Goal: Transaction & Acquisition: Purchase product/service

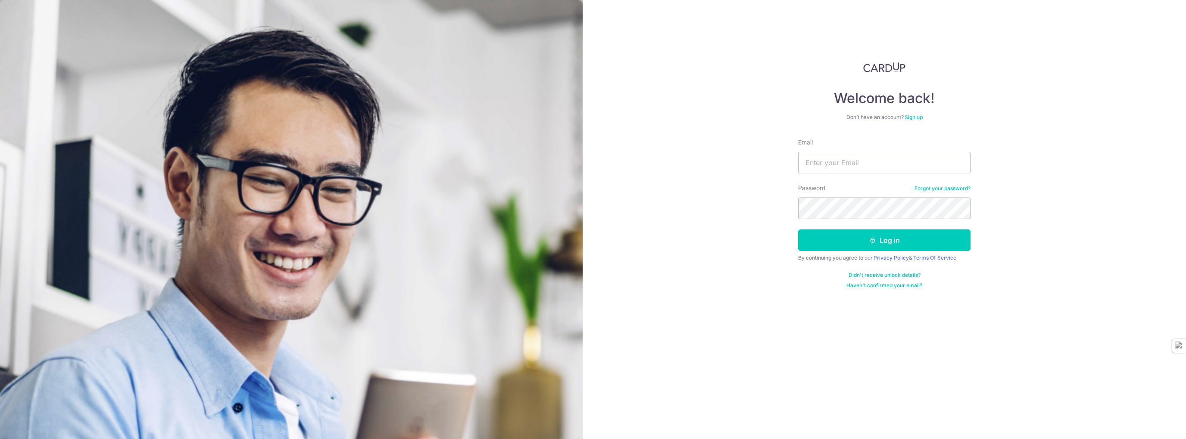
click at [845, 178] on form "Email Password Forgot your password? Log in By continuing you agree to our Priv…" at bounding box center [884, 213] width 172 height 151
click at [849, 167] on input "Email" at bounding box center [884, 163] width 172 height 22
type input "[EMAIL_ADDRESS][DOMAIN_NAME]"
click at [798, 229] on button "Log in" at bounding box center [884, 240] width 172 height 22
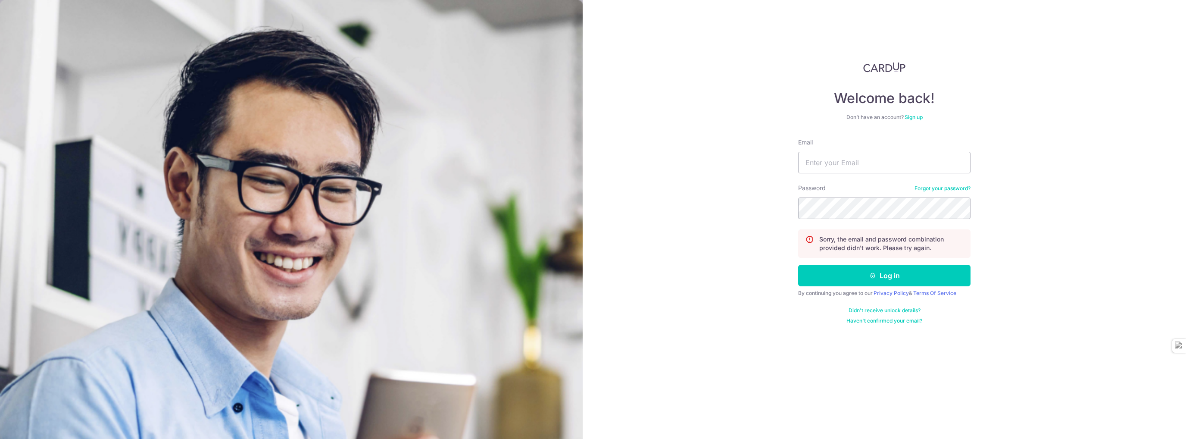
click at [918, 116] on link "Sign up" at bounding box center [914, 117] width 18 height 6
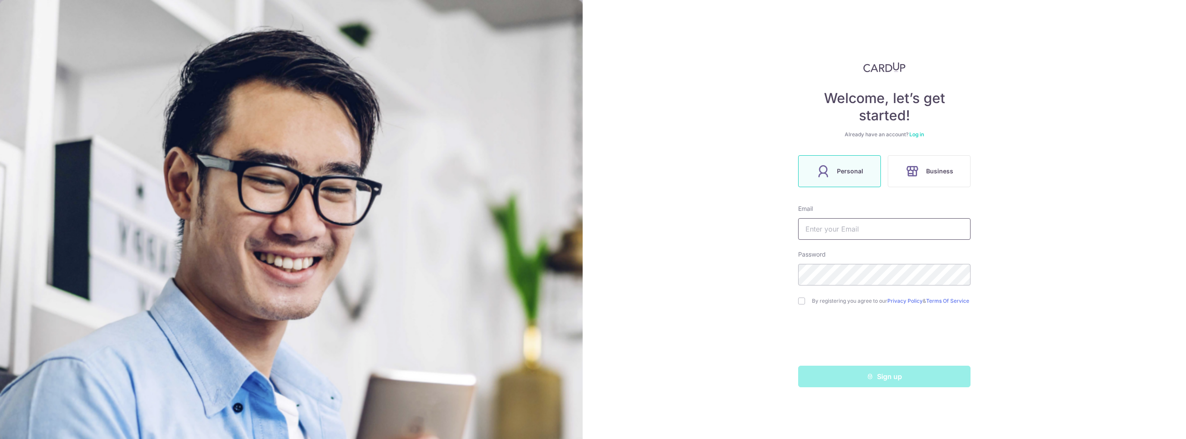
click at [840, 232] on input "text" at bounding box center [884, 229] width 172 height 22
type input "[EMAIL_ADDRESS][DOMAIN_NAME]"
click at [806, 299] on div "By registering you agree to our Privacy Policy & Terms Of Service" at bounding box center [884, 301] width 172 height 10
click at [804, 302] on input "checkbox" at bounding box center [801, 300] width 7 height 7
checkbox input "true"
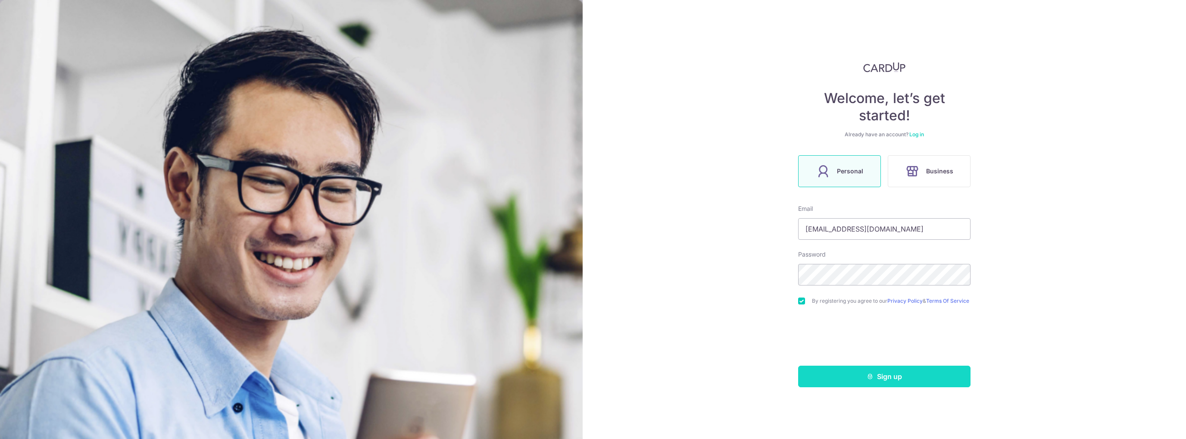
click at [898, 387] on button "Sign up" at bounding box center [884, 377] width 172 height 22
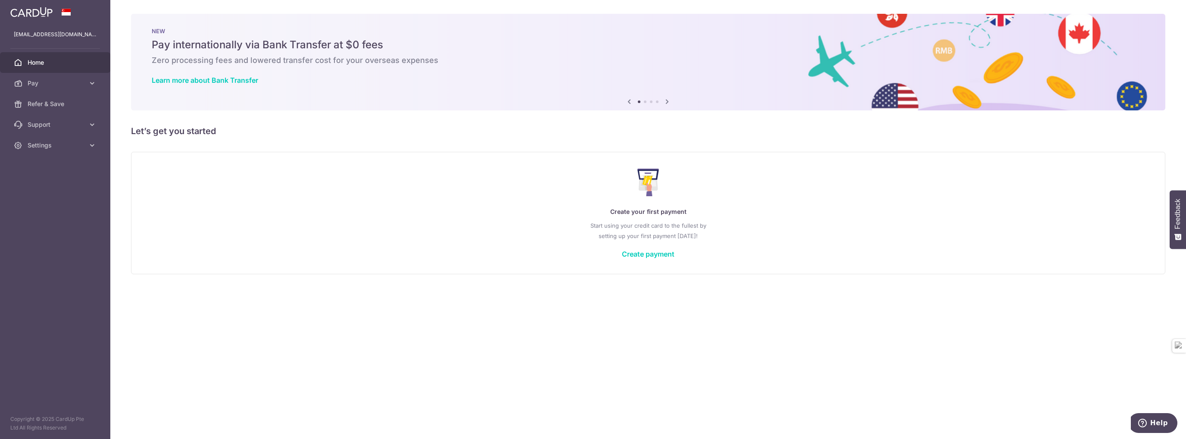
click at [633, 259] on div "Create your first payment Start using your credit card to the fullest by settin…" at bounding box center [648, 213] width 1013 height 102
click at [635, 254] on link "Create payment" at bounding box center [648, 254] width 53 height 9
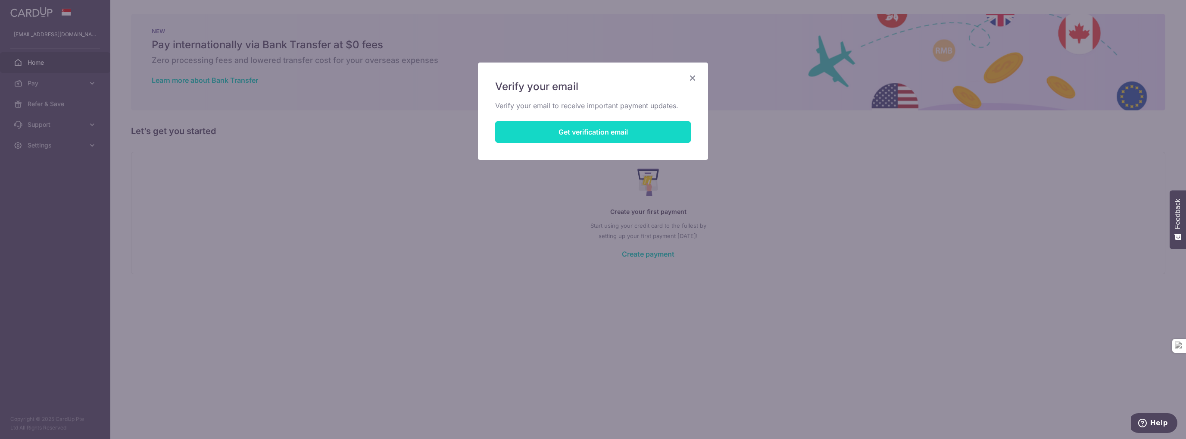
click at [588, 131] on button "Get verification email" at bounding box center [593, 132] width 196 height 22
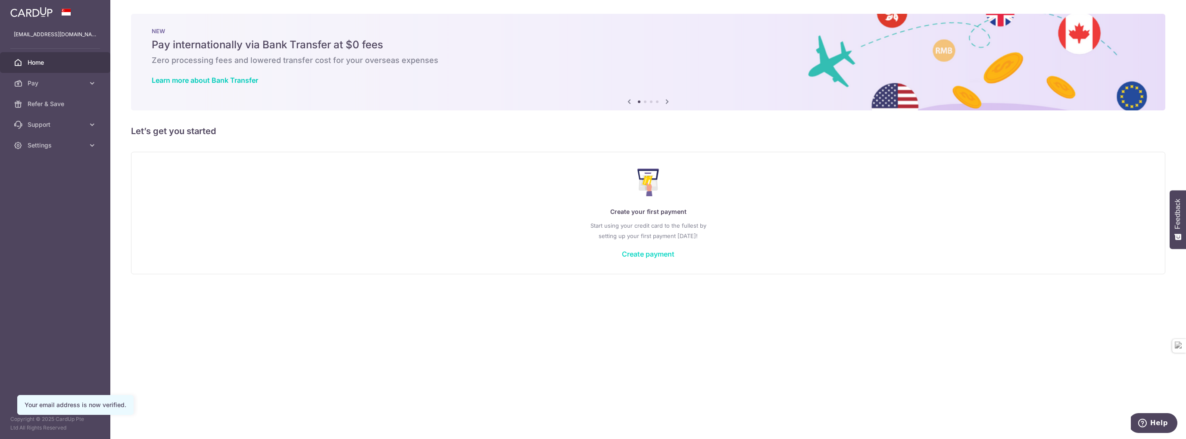
click at [645, 253] on link "Create payment" at bounding box center [648, 254] width 53 height 9
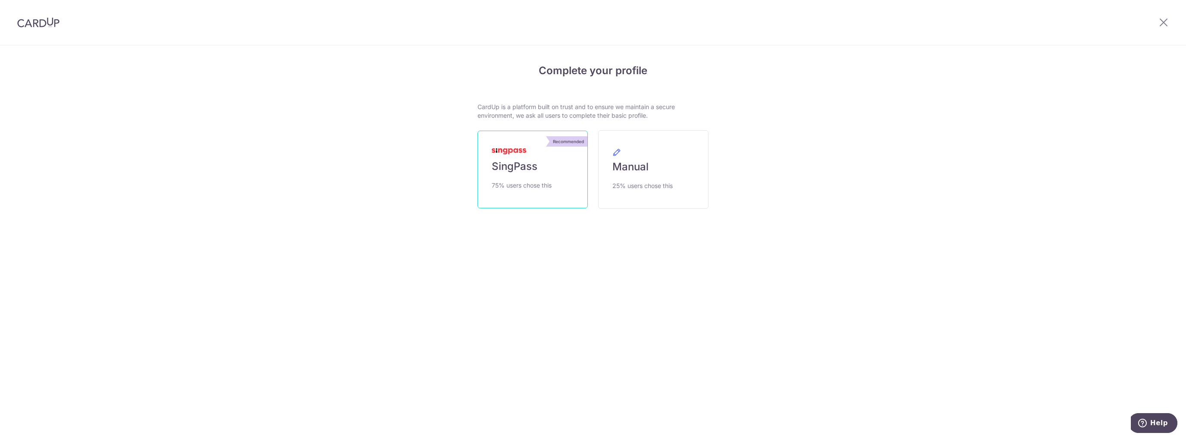
click at [518, 169] on span "SingPass" at bounding box center [515, 167] width 46 height 14
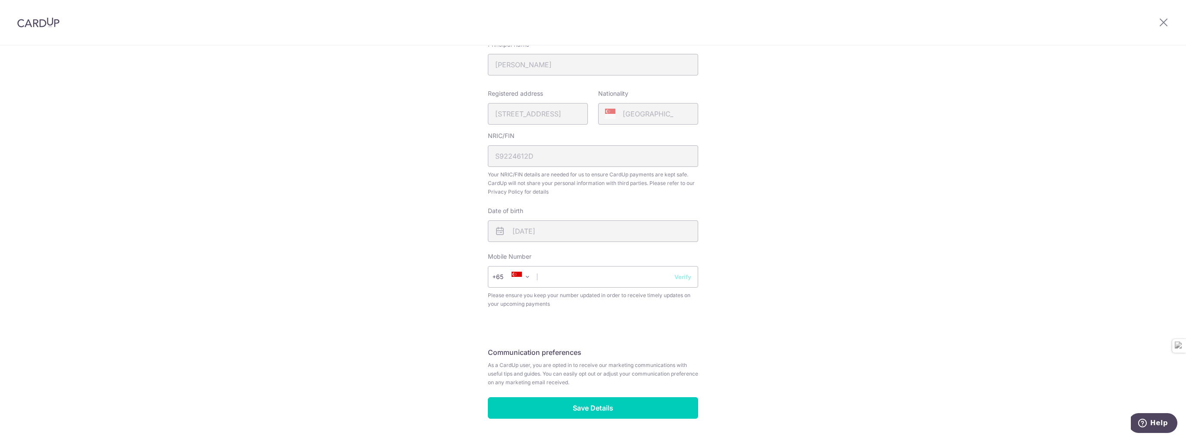
scroll to position [199, 0]
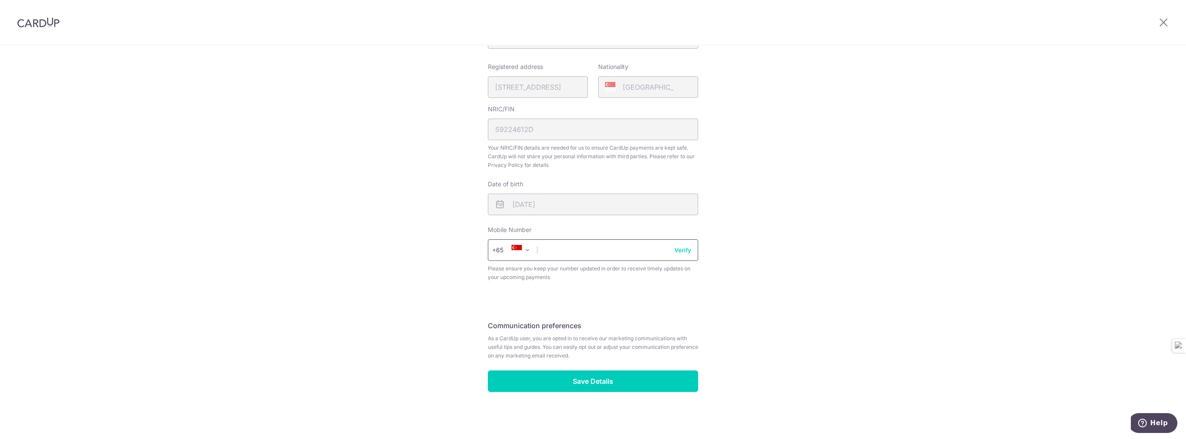
click at [566, 254] on input "text" at bounding box center [593, 250] width 210 height 22
type input "98304946"
click at [564, 377] on input "Save Details" at bounding box center [593, 381] width 210 height 22
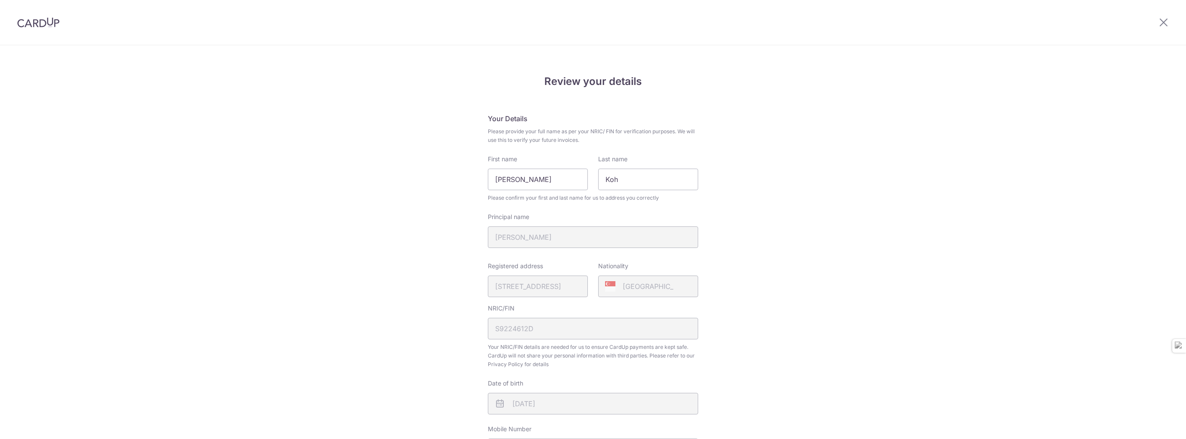
scroll to position [211, 0]
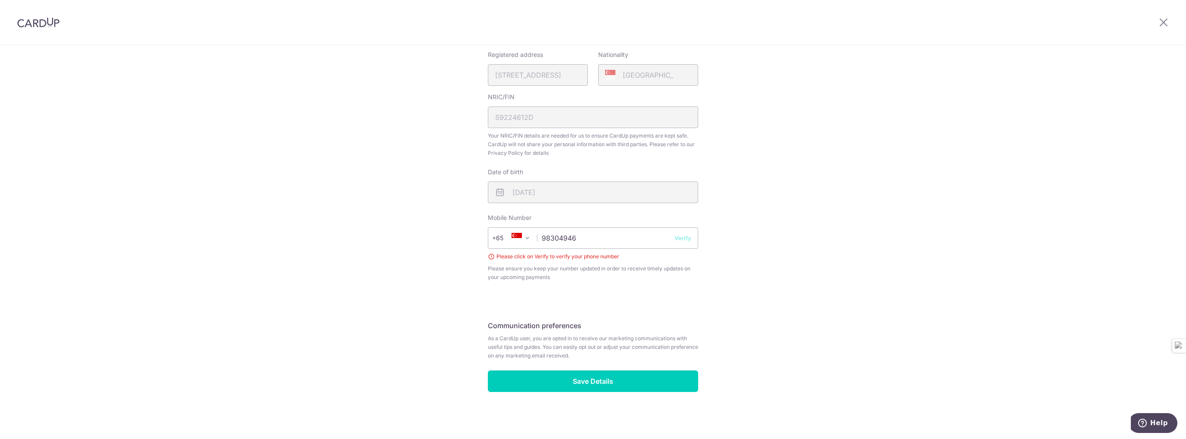
click at [677, 240] on button "Verify" at bounding box center [683, 238] width 17 height 9
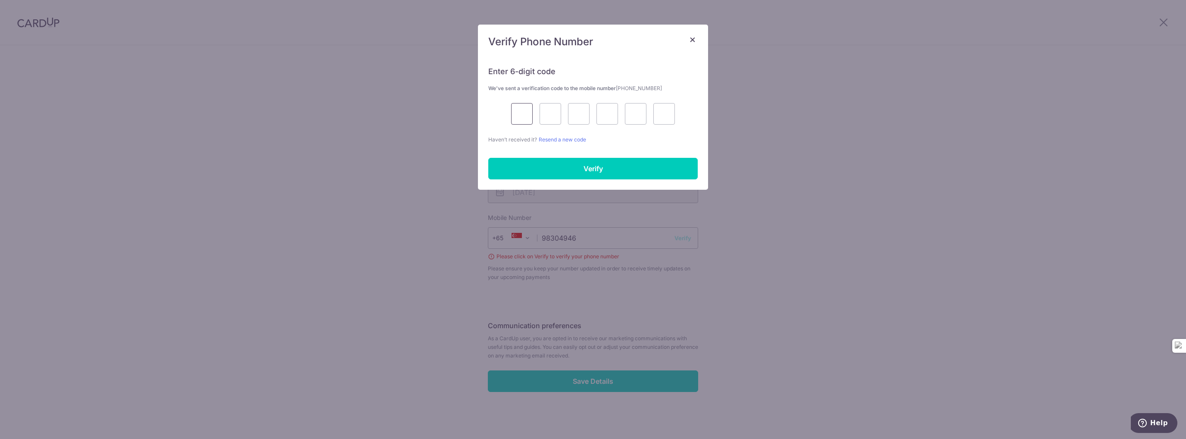
click at [524, 112] on input "text" at bounding box center [522, 114] width 22 height 22
type input "5"
type input "4"
type input "9"
type input "5"
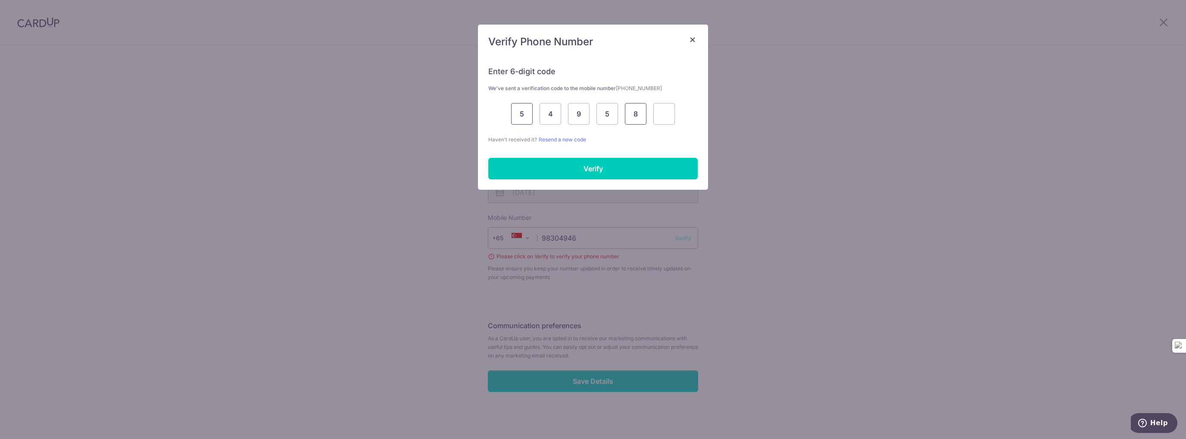
type input "8"
type input "9"
click at [550, 175] on input "Verify" at bounding box center [593, 169] width 210 height 22
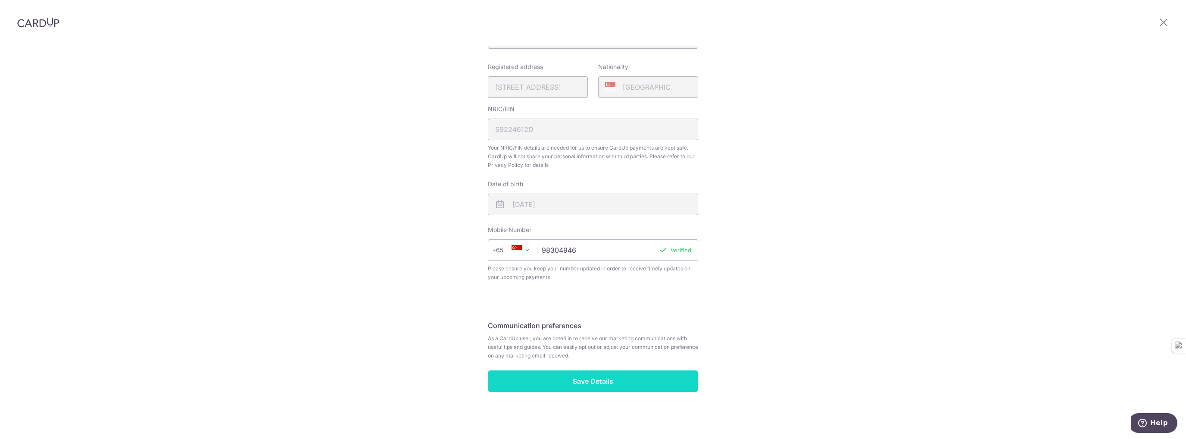
click at [598, 379] on input "Save Details" at bounding box center [593, 381] width 210 height 22
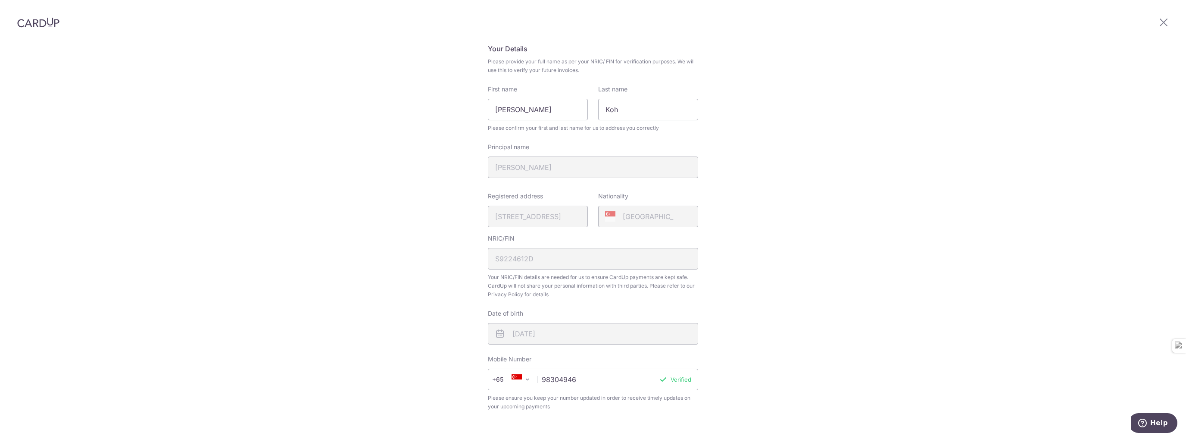
scroll to position [0, 0]
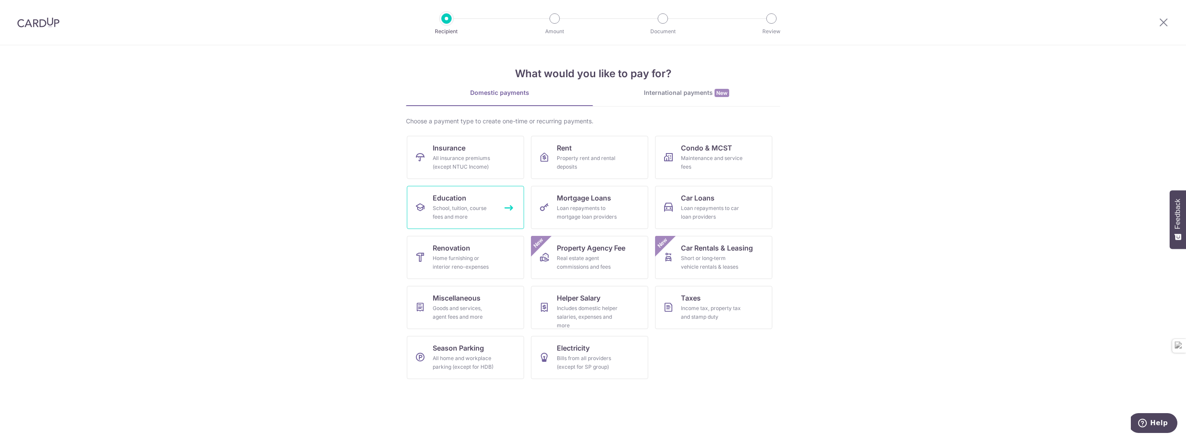
click at [507, 206] on link "Education School, tuition, course fees and more" at bounding box center [465, 207] width 117 height 43
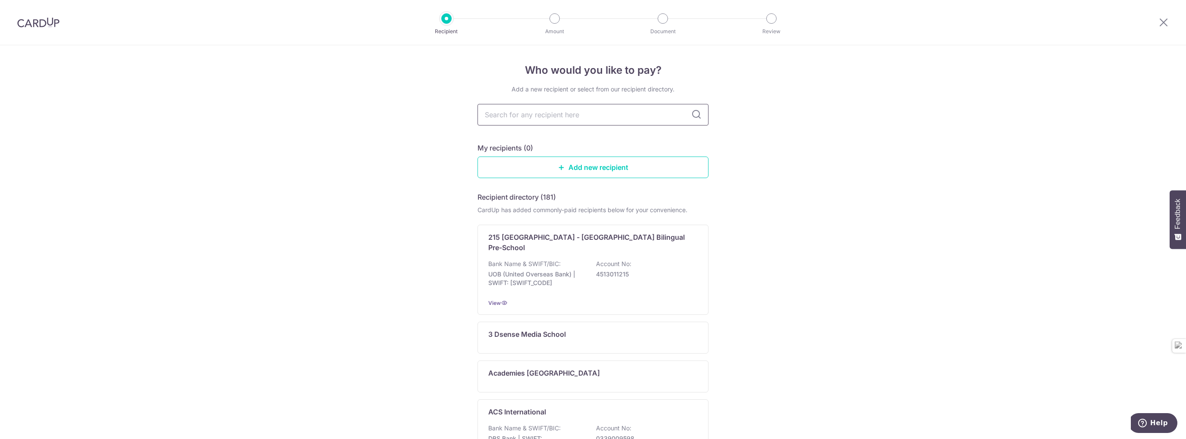
click at [519, 111] on input "text" at bounding box center [593, 115] width 231 height 22
type input "[PERSON_NAME]"
click at [692, 111] on icon at bounding box center [697, 115] width 10 height 10
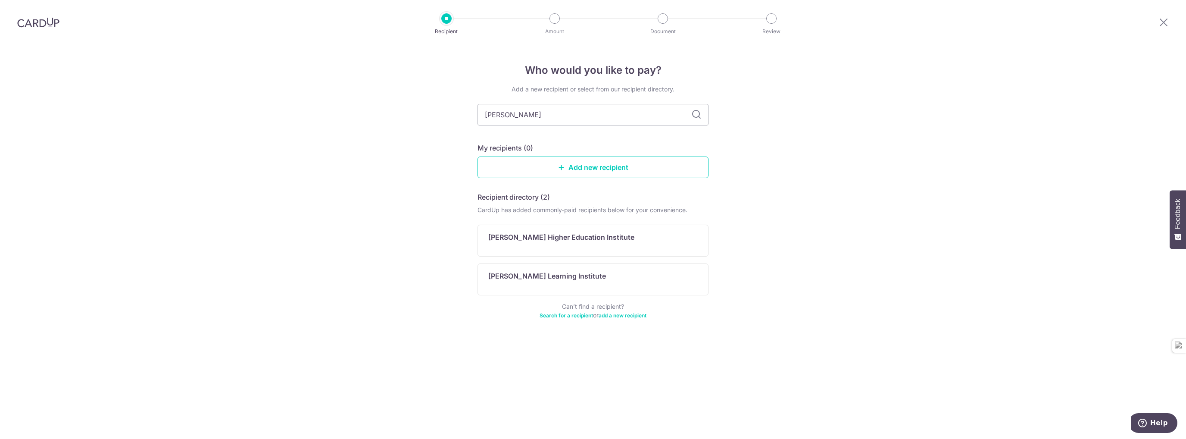
click at [695, 115] on icon at bounding box center [697, 115] width 10 height 10
click at [692, 115] on icon at bounding box center [697, 115] width 10 height 10
click at [693, 114] on icon at bounding box center [697, 115] width 10 height 10
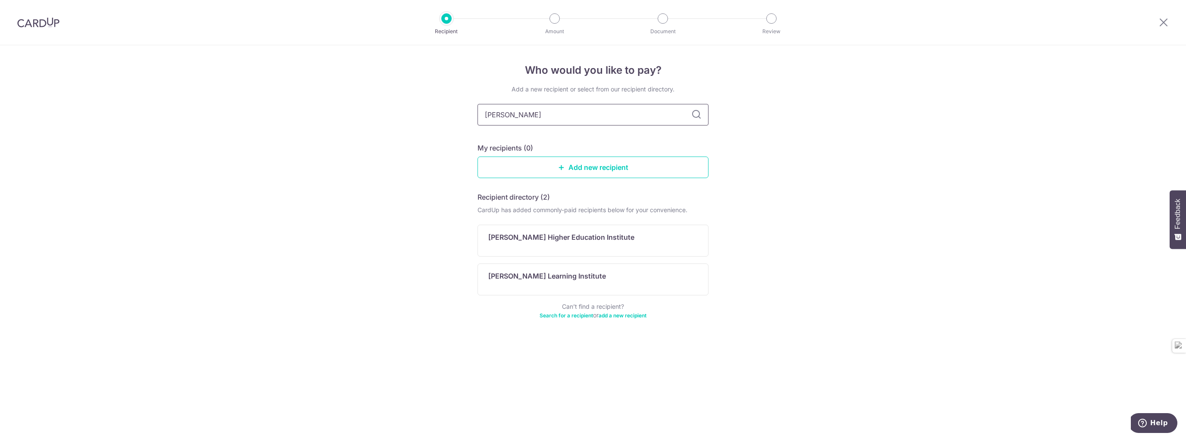
click at [601, 113] on input "kaplan" at bounding box center [593, 115] width 231 height 22
click at [566, 116] on input "kaplan" at bounding box center [593, 115] width 231 height 22
click at [548, 240] on p "[PERSON_NAME] Higher Education Institute" at bounding box center [561, 237] width 146 height 10
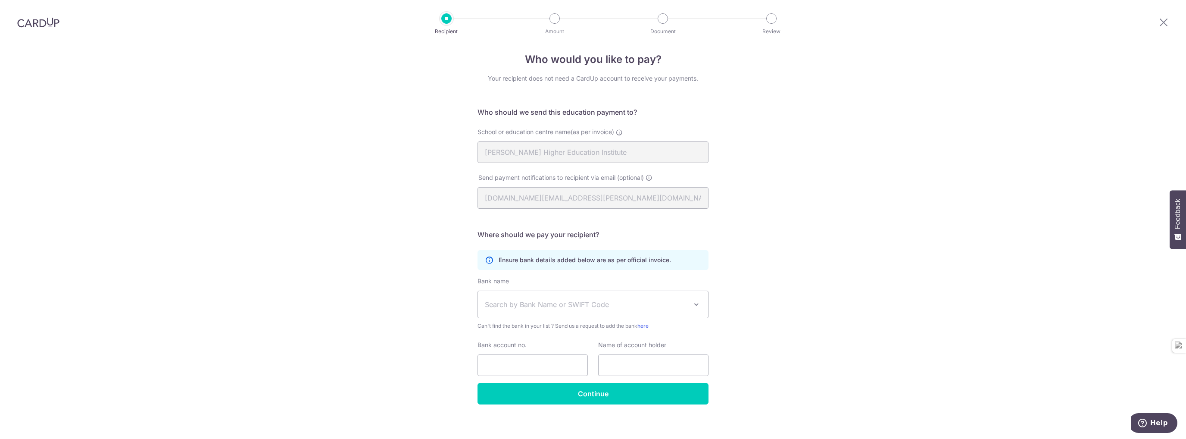
scroll to position [16, 0]
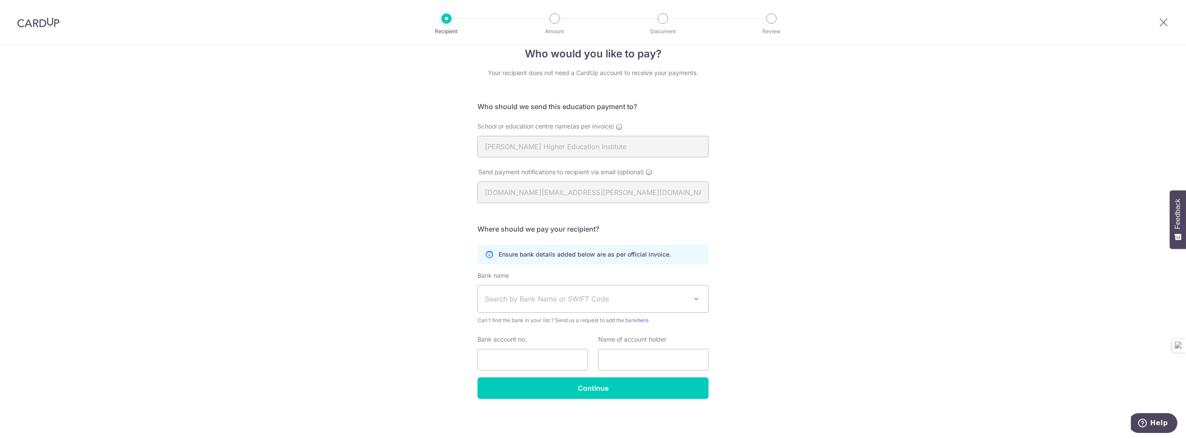
click at [516, 292] on span "Search by Bank Name or SWIFT Code" at bounding box center [593, 298] width 230 height 27
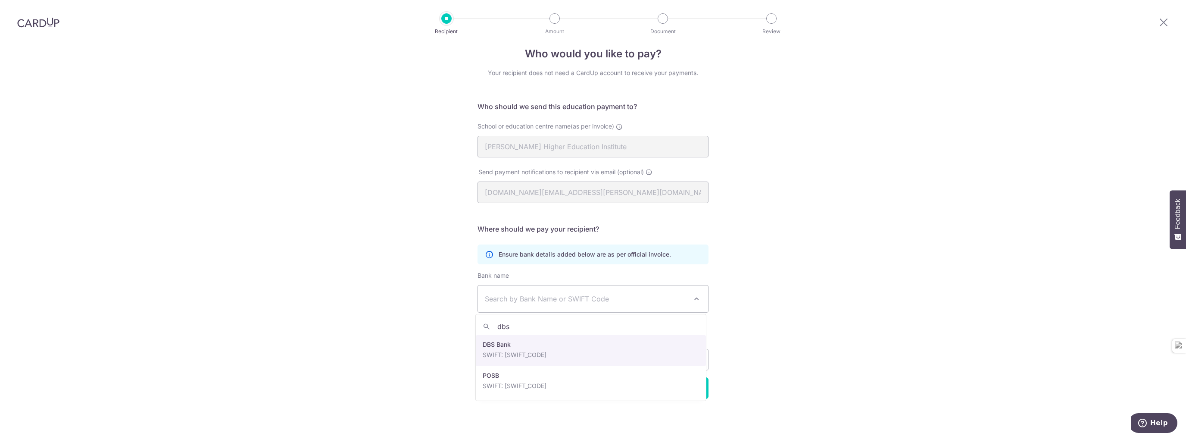
type input "dbs"
select select "6"
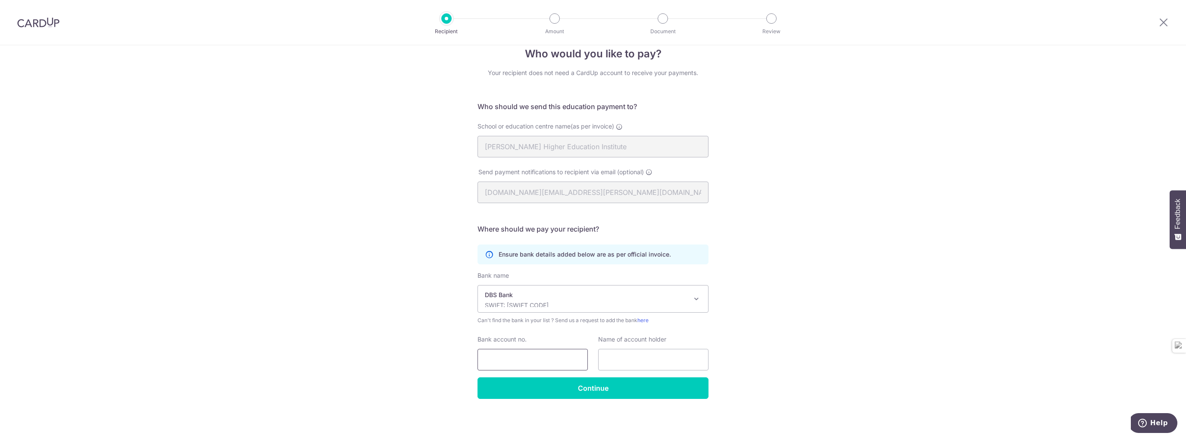
click at [516, 364] on input "Bank account no." at bounding box center [533, 360] width 110 height 22
type input "001-900452-7"
click at [621, 360] on input "text" at bounding box center [653, 360] width 110 height 22
type input "J"
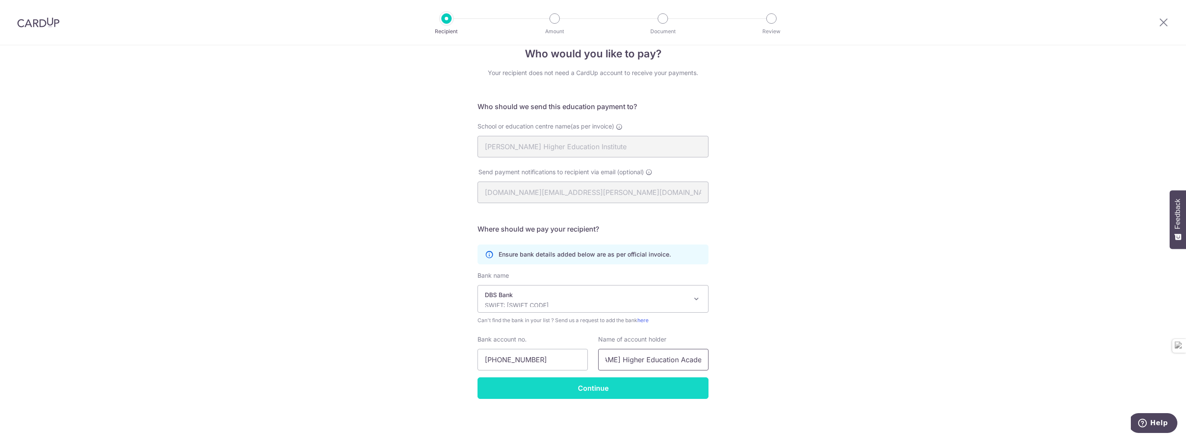
type input "Kaplan Higher Education Academy Pte Ltd"
click at [569, 385] on input "Continue" at bounding box center [593, 388] width 231 height 22
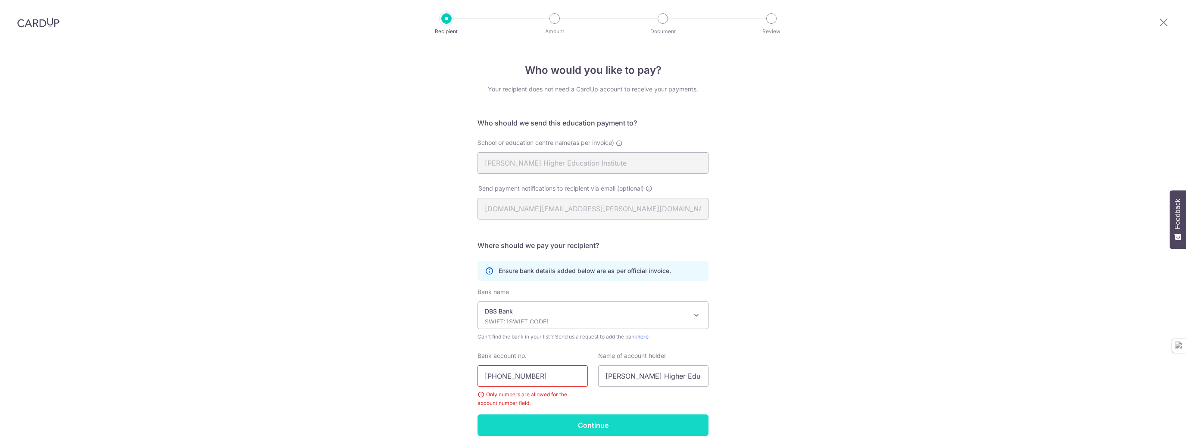
scroll to position [37, 0]
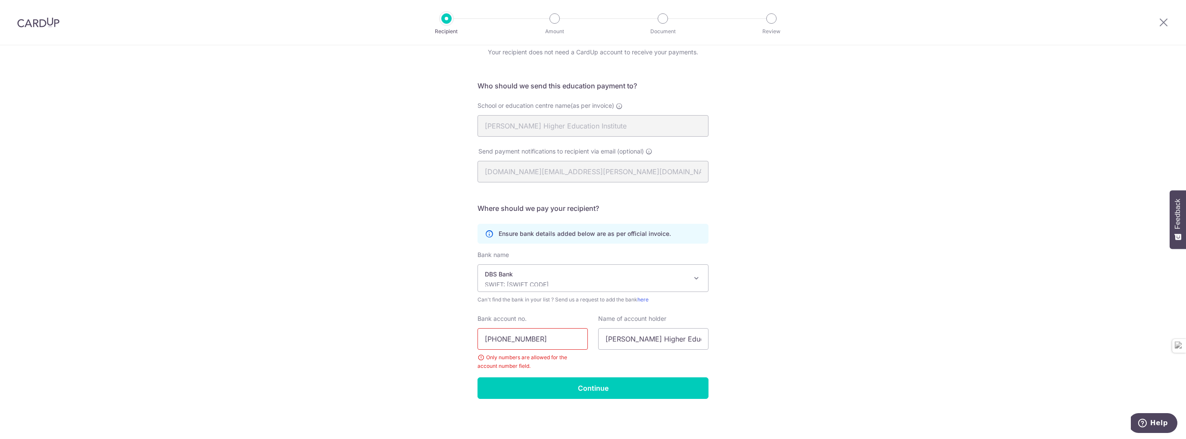
click at [497, 338] on input "[PHONE_NUMBER]" at bounding box center [533, 339] width 110 height 22
click at [523, 339] on input "001900452-7" at bounding box center [533, 339] width 110 height 22
type input "0019004527"
click at [534, 383] on input "Continue" at bounding box center [593, 388] width 231 height 22
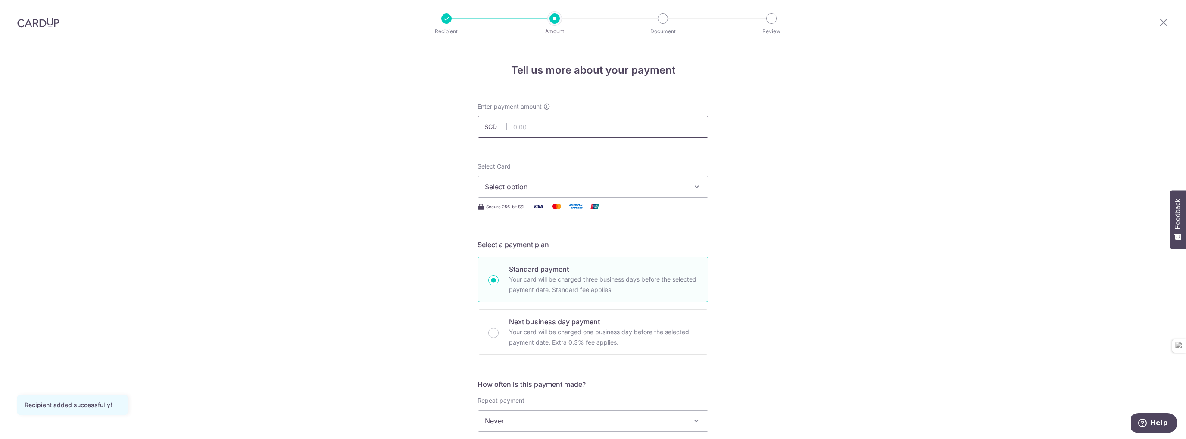
click at [547, 126] on input "text" at bounding box center [593, 127] width 231 height 22
click at [601, 192] on button "Select option" at bounding box center [593, 187] width 231 height 22
click at [389, 217] on div "Tell us more about your payment Enter payment amount SGD Recipient added succes…" at bounding box center [593, 435] width 1186 height 780
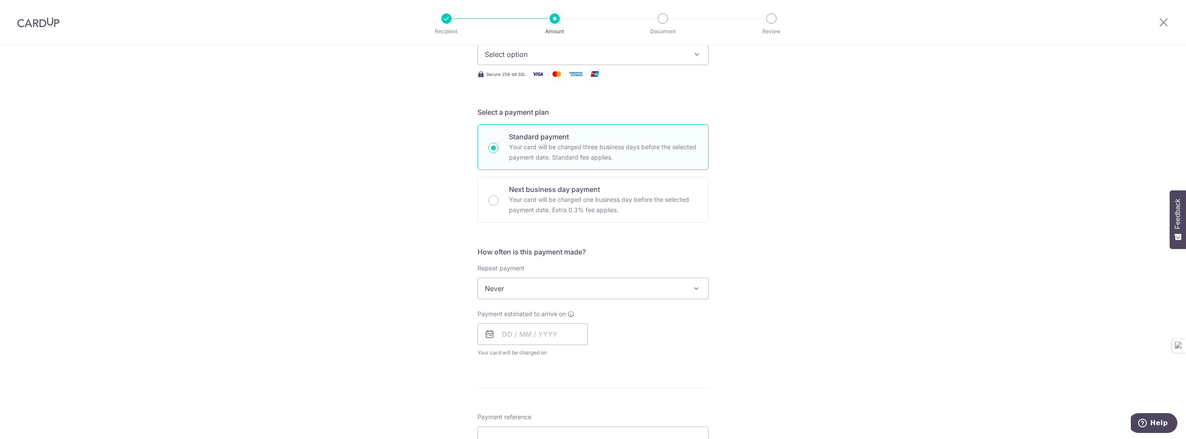
scroll to position [216, 0]
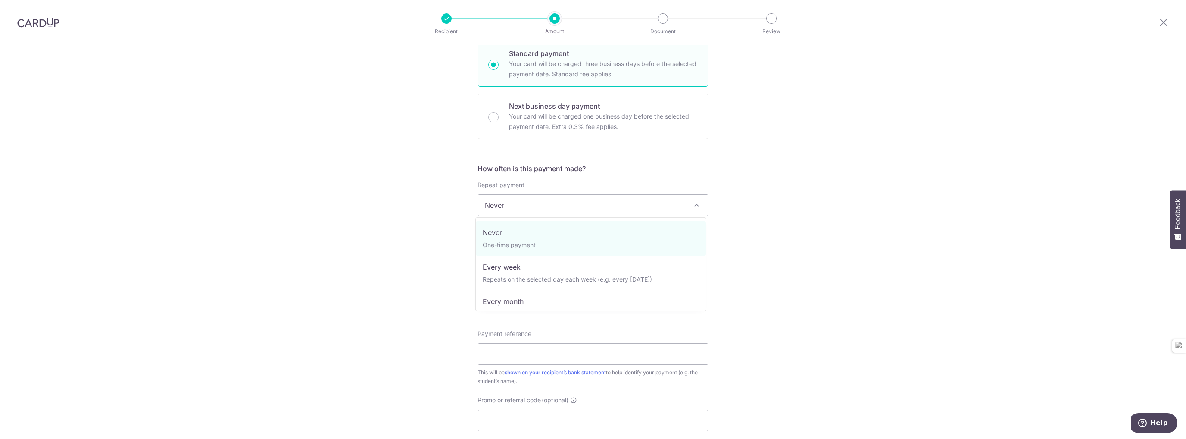
click at [567, 212] on span "Never" at bounding box center [593, 205] width 230 height 21
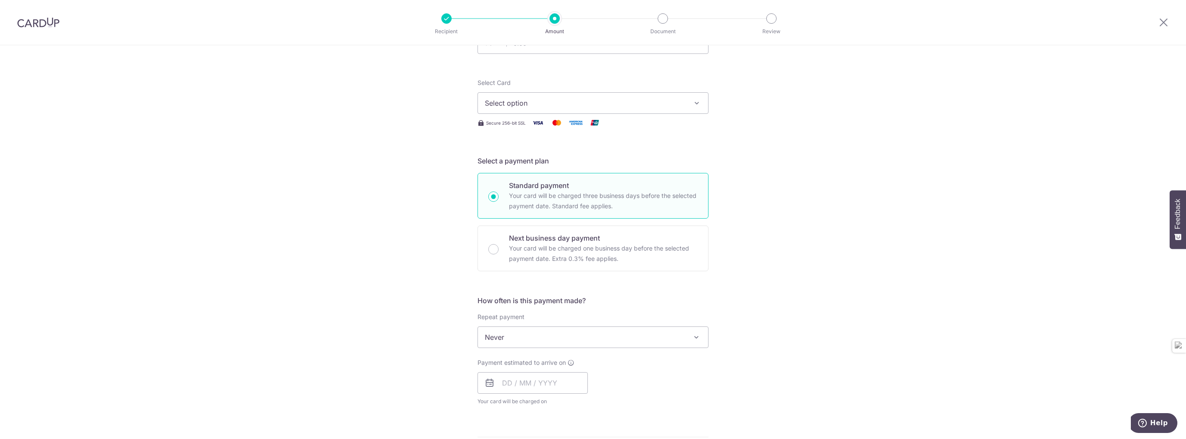
scroll to position [0, 0]
